Goal: Transaction & Acquisition: Purchase product/service

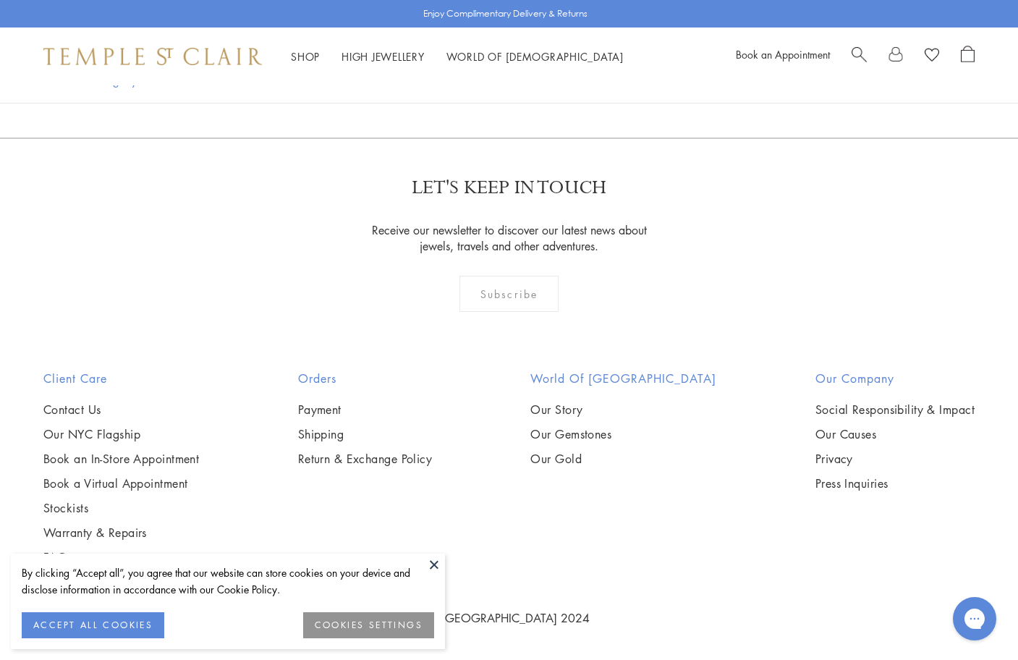
scroll to position [7327, 0]
click at [513, 80] on link "2" at bounding box center [510, 60] width 48 height 40
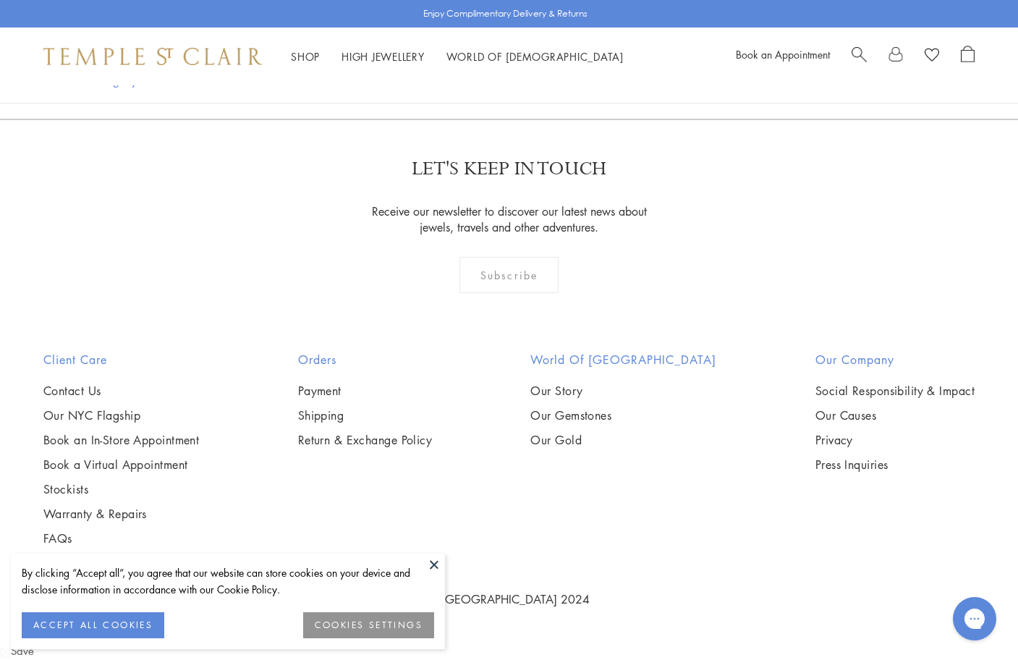
scroll to position [2331, 0]
click at [0, 0] on img at bounding box center [0, 0] width 0 height 0
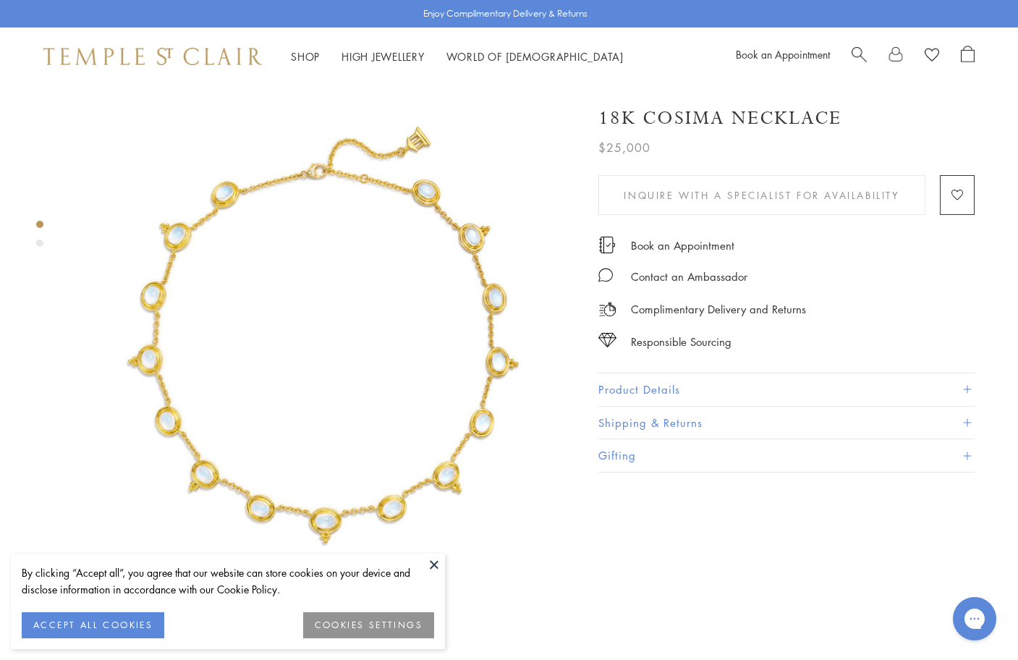
click at [966, 381] on button "Product Details" at bounding box center [786, 389] width 376 height 33
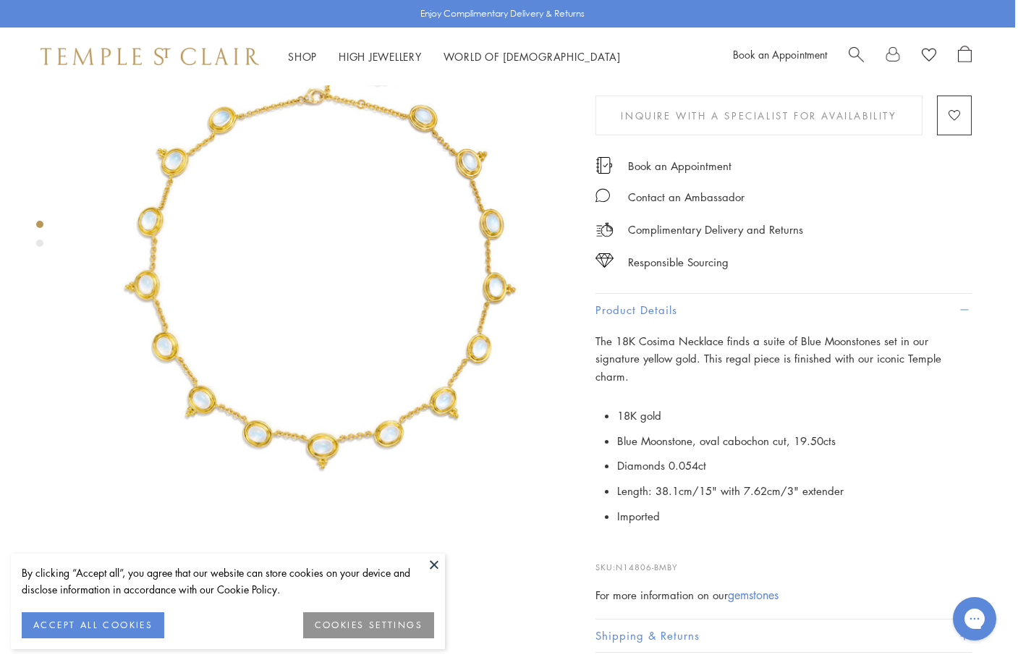
scroll to position [76, 3]
